Goal: Information Seeking & Learning: Learn about a topic

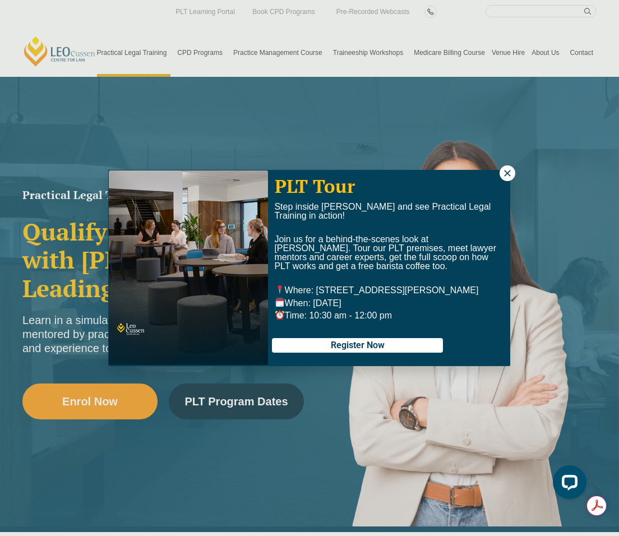
click at [512, 173] on button at bounding box center [507, 173] width 16 height 16
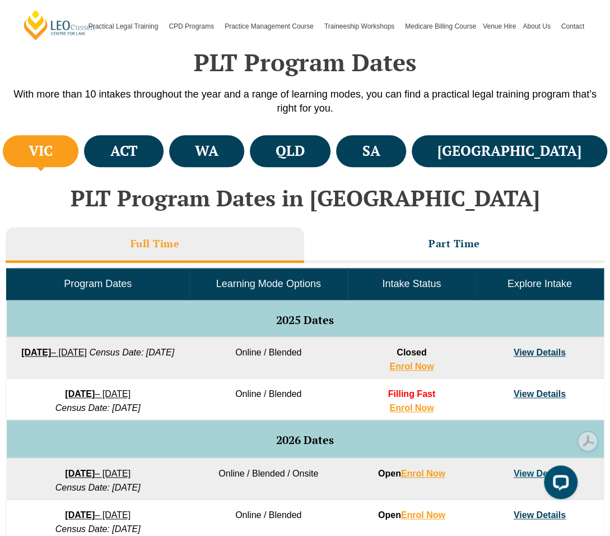
scroll to position [224, 0]
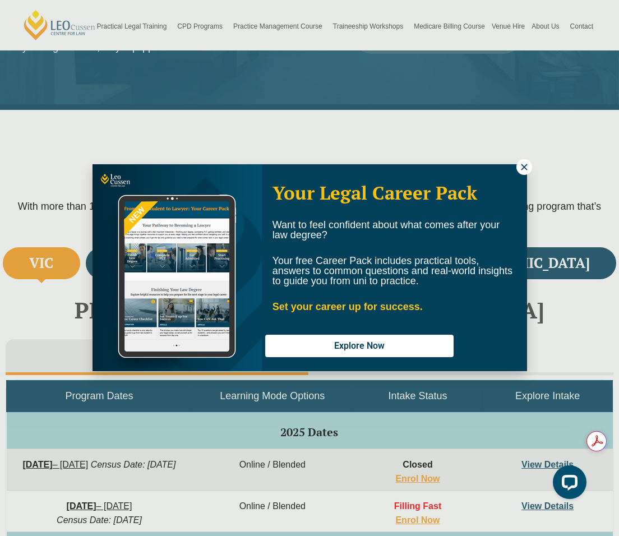
click at [528, 166] on icon at bounding box center [524, 167] width 10 height 10
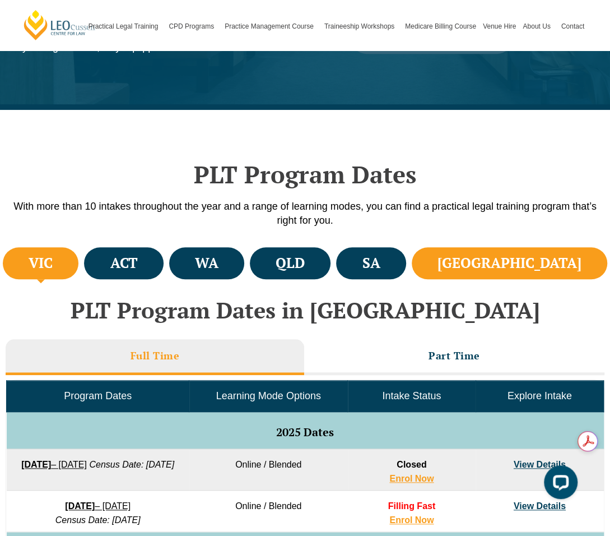
click at [593, 257] on li "[GEOGRAPHIC_DATA]" at bounding box center [510, 263] width 196 height 32
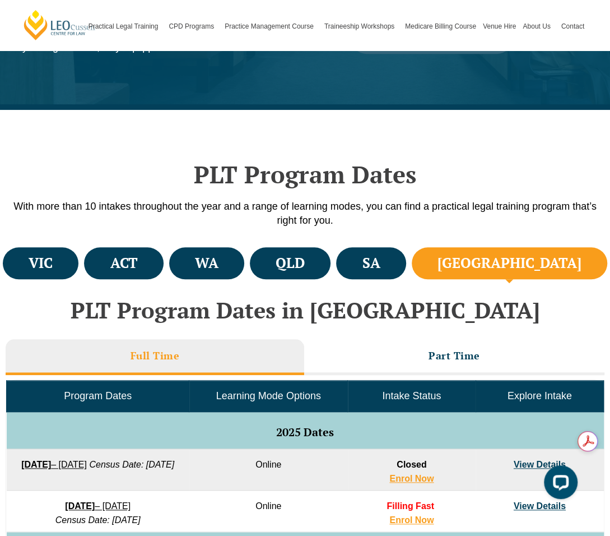
click at [571, 271] on h4 "[GEOGRAPHIC_DATA]" at bounding box center [510, 263] width 144 height 18
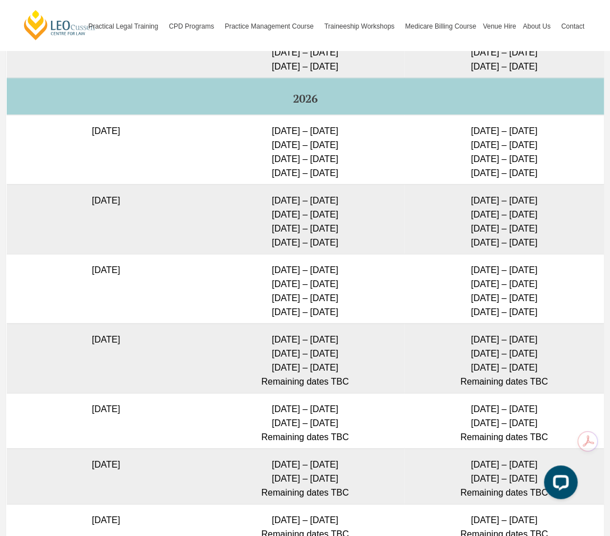
scroll to position [4372, 0]
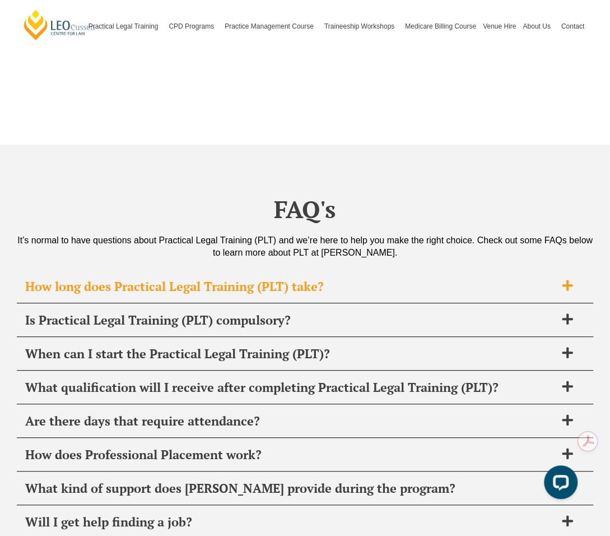
click at [335, 279] on span "How long does Practical Legal Training (PLT) take?" at bounding box center [290, 287] width 531 height 16
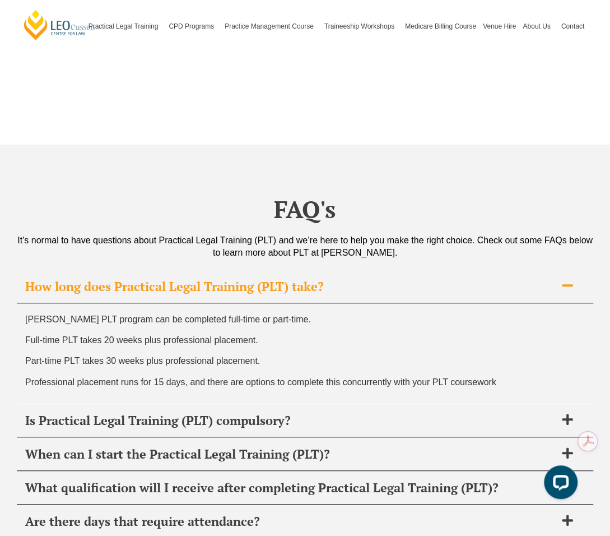
scroll to position [4484, 0]
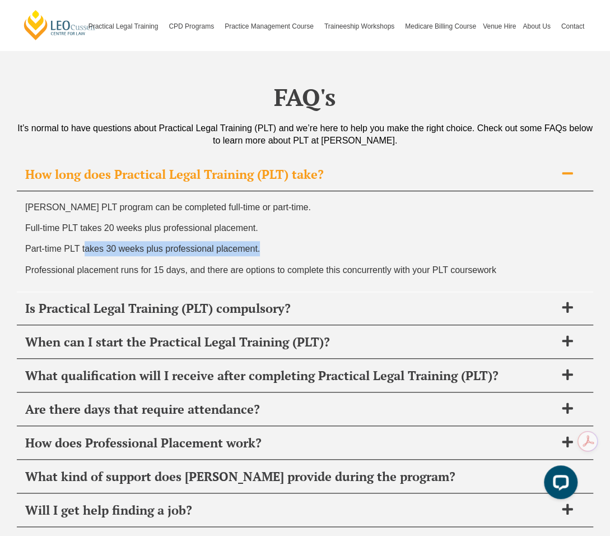
drag, startPoint x: 84, startPoint y: 229, endPoint x: 270, endPoint y: 228, distance: 186.6
click at [270, 241] on p "Part-time PLT takes 30 weeks plus professional placement." at bounding box center [305, 248] width 560 height 15
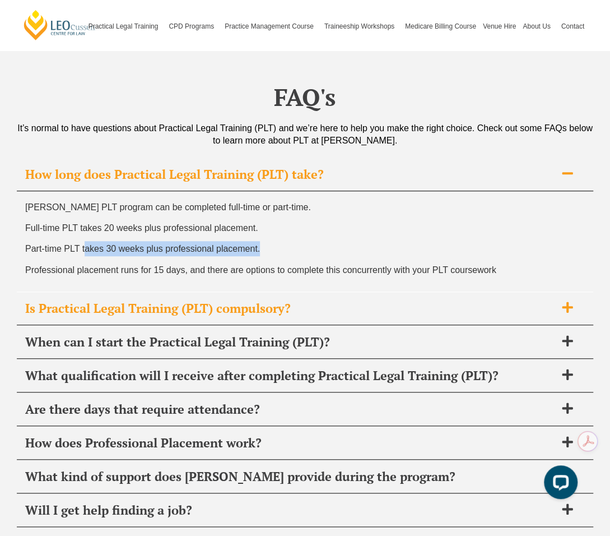
scroll to position [4596, 0]
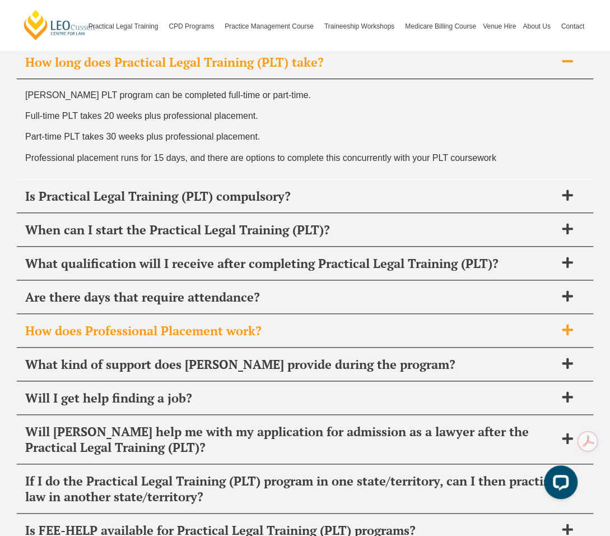
click at [194, 314] on div "How does Professional Placement work?" at bounding box center [305, 330] width 577 height 33
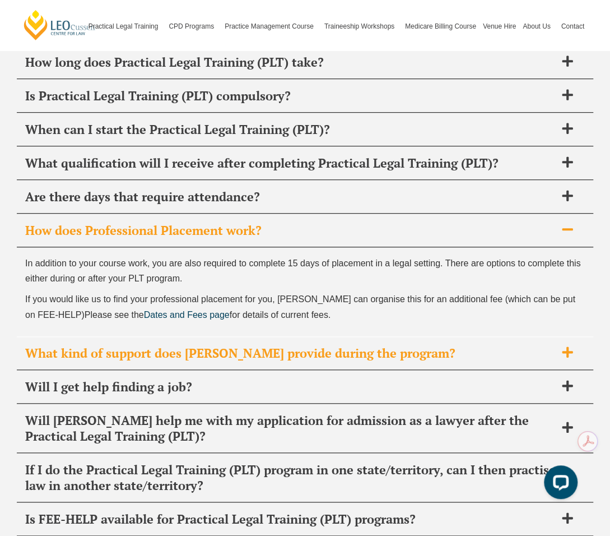
click at [142, 345] on span "What kind of support does [PERSON_NAME] provide during the program?" at bounding box center [290, 353] width 531 height 16
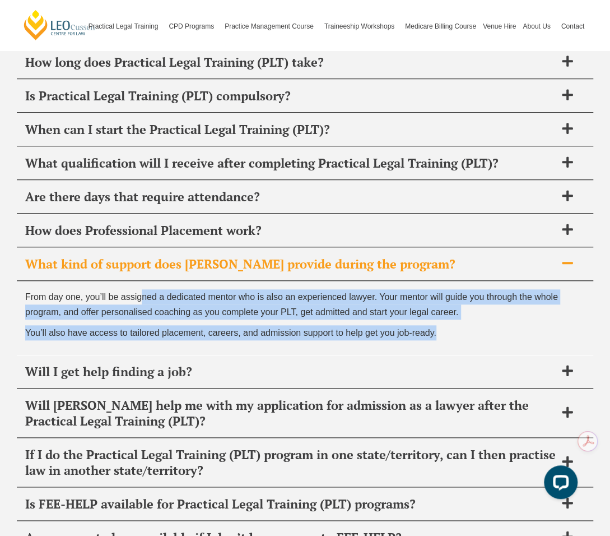
drag, startPoint x: 142, startPoint y: 273, endPoint x: 467, endPoint y: 314, distance: 327.7
click at [467, 314] on div "From day one, you’ll be assigned a dedicated mentor who is also an experienced …" at bounding box center [305, 318] width 577 height 74
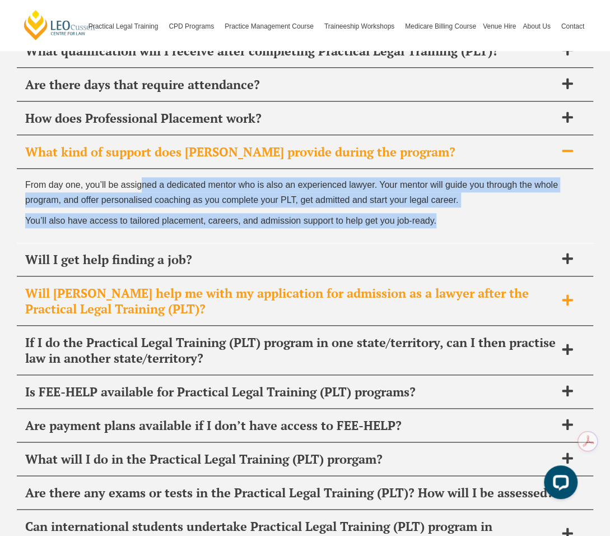
scroll to position [4820, 0]
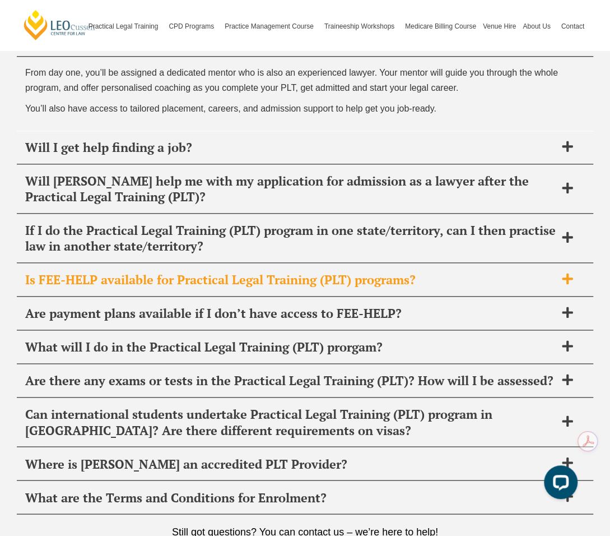
click at [313, 267] on div "Is FEE-HELP available for Practical Legal Training (PLT) programs?" at bounding box center [305, 279] width 577 height 33
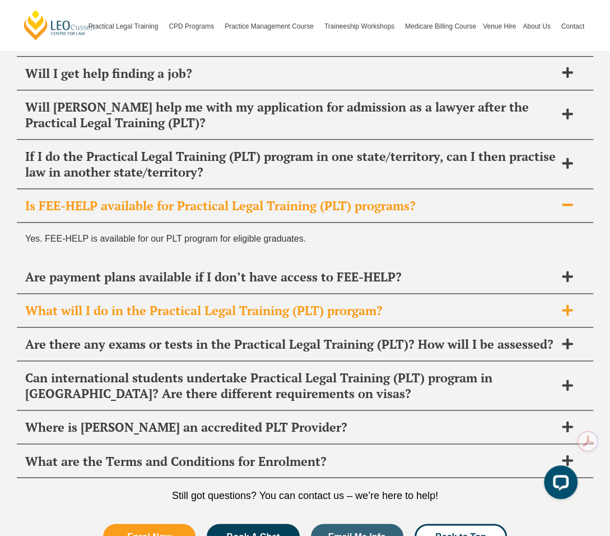
click at [289, 303] on span "What will I do in the Practical Legal Training (PLT) prorgam?" at bounding box center [290, 311] width 531 height 16
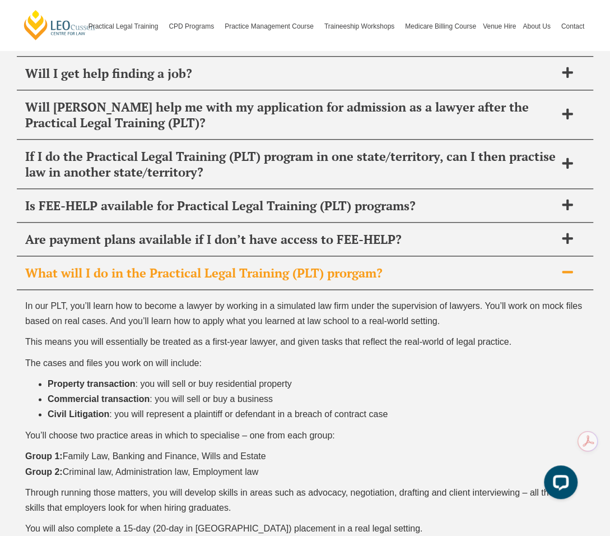
click at [288, 265] on span "What will I do in the Practical Legal Training (PLT) prorgam?" at bounding box center [290, 273] width 531 height 16
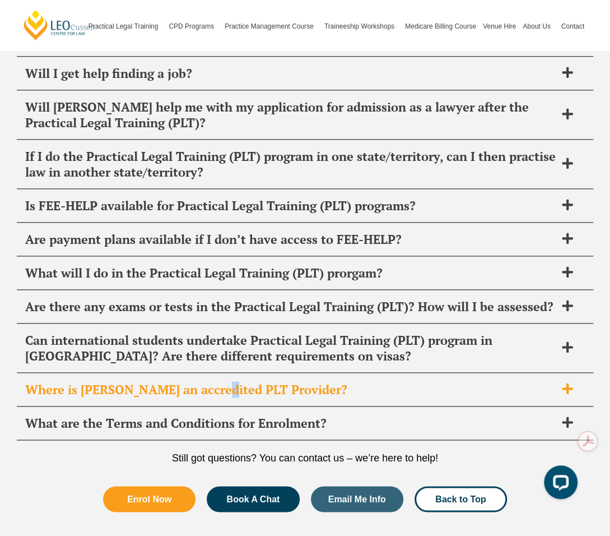
drag, startPoint x: 216, startPoint y: 376, endPoint x: 223, endPoint y: 373, distance: 6.8
click at [223, 373] on div "Where is [PERSON_NAME] an accredited PLT Provider?" at bounding box center [305, 389] width 577 height 33
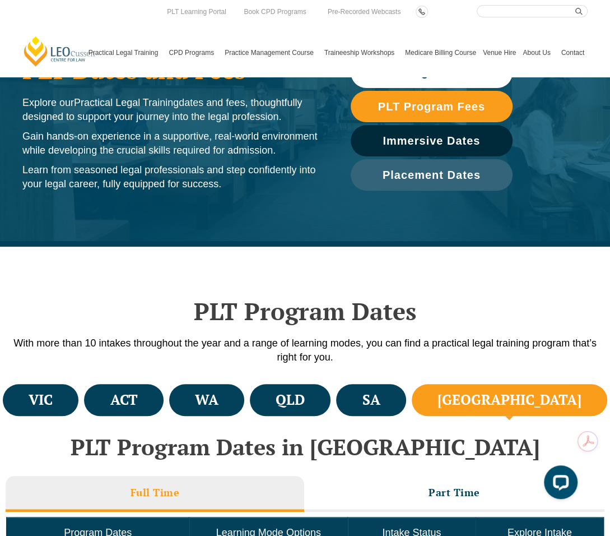
scroll to position [0, 0]
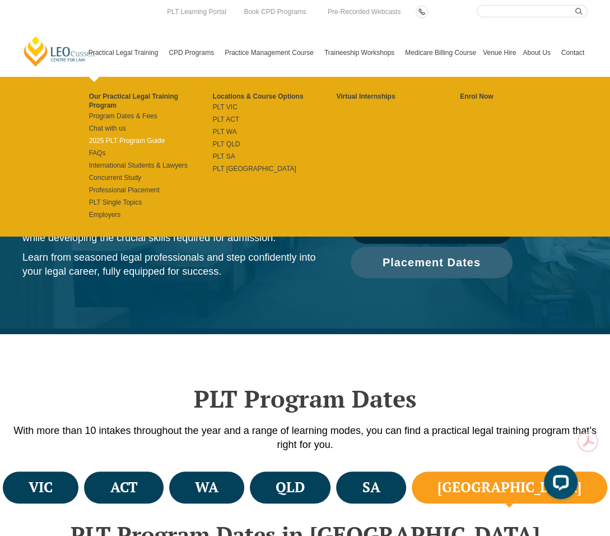
click at [104, 139] on link "2025 PLT Program Guide" at bounding box center [151, 140] width 124 height 9
